Goal: Download file/media

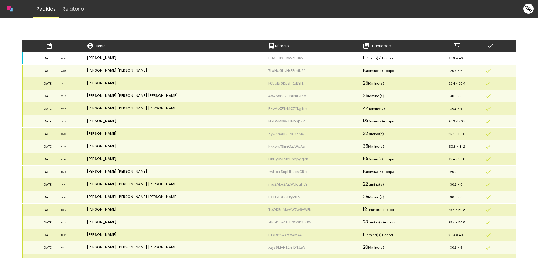
click at [135, 56] on td "Ariadine Barreto" at bounding box center [174, 58] width 182 height 13
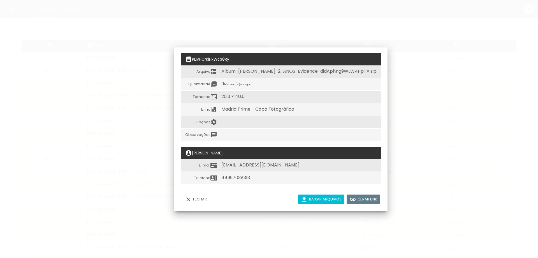
click at [0, 0] on slot "Baixar arquivos" at bounding box center [0, 0] width 0 height 0
click at [0, 0] on slot "Fechar" at bounding box center [0, 0] width 0 height 0
